Goal: Transaction & Acquisition: Purchase product/service

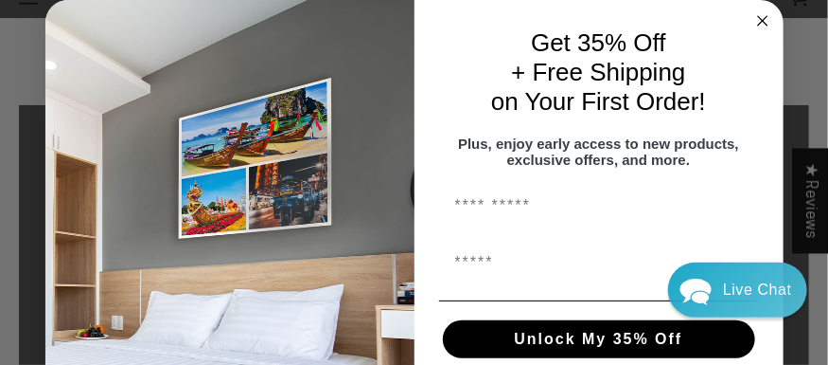
click at [753, 17] on circle "Close dialog" at bounding box center [763, 21] width 22 height 22
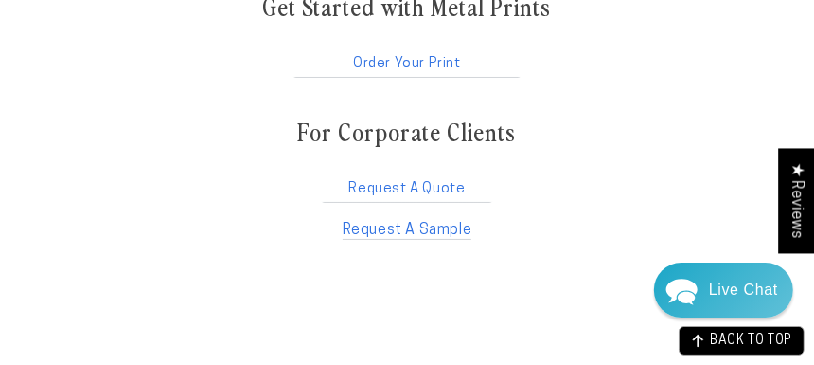
scroll to position [2935, 0]
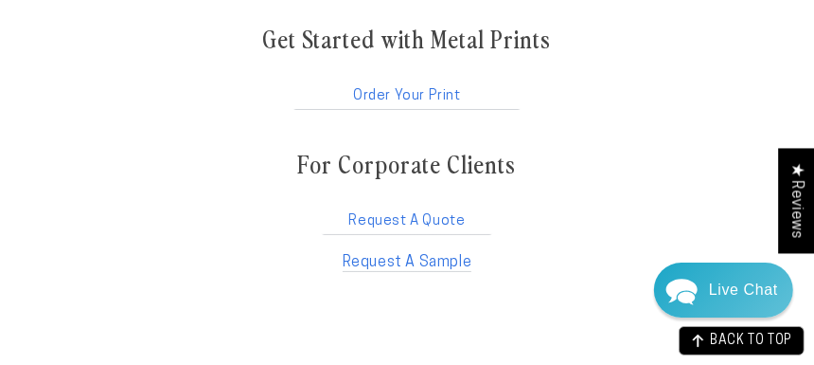
click at [415, 86] on link "Order Your Print" at bounding box center [407, 92] width 231 height 36
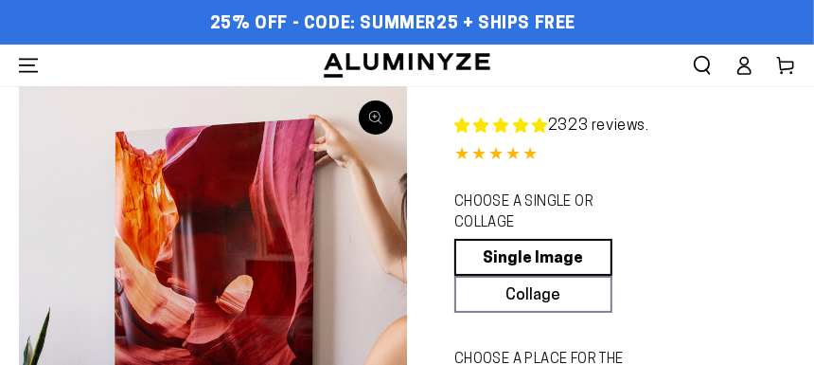
select select "**********"
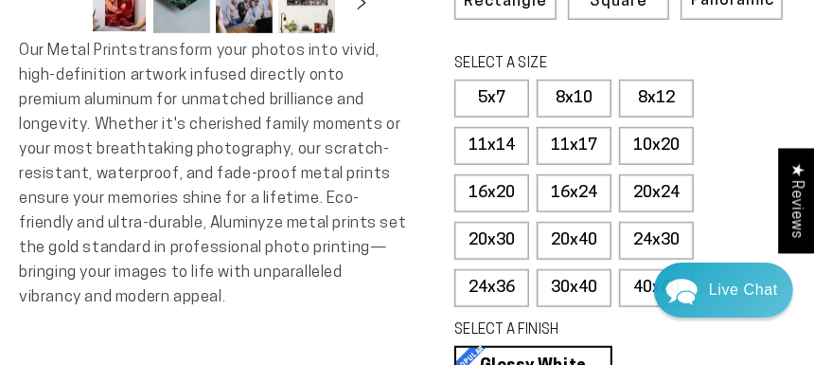
scroll to position [568, 0]
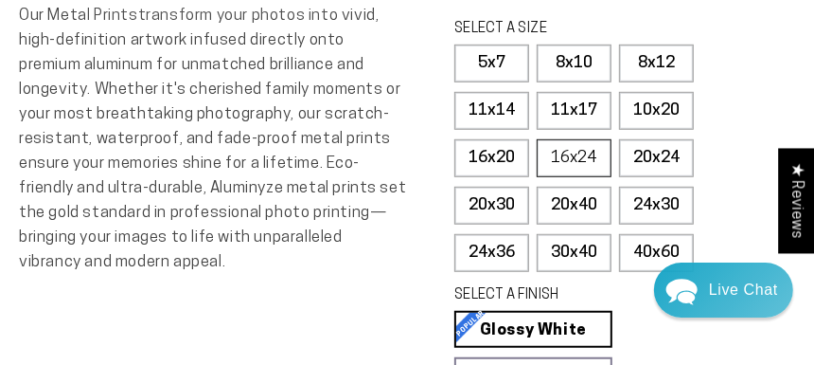
click at [574, 147] on label "16x24" at bounding box center [574, 158] width 75 height 38
